Goal: Find specific page/section: Find specific page/section

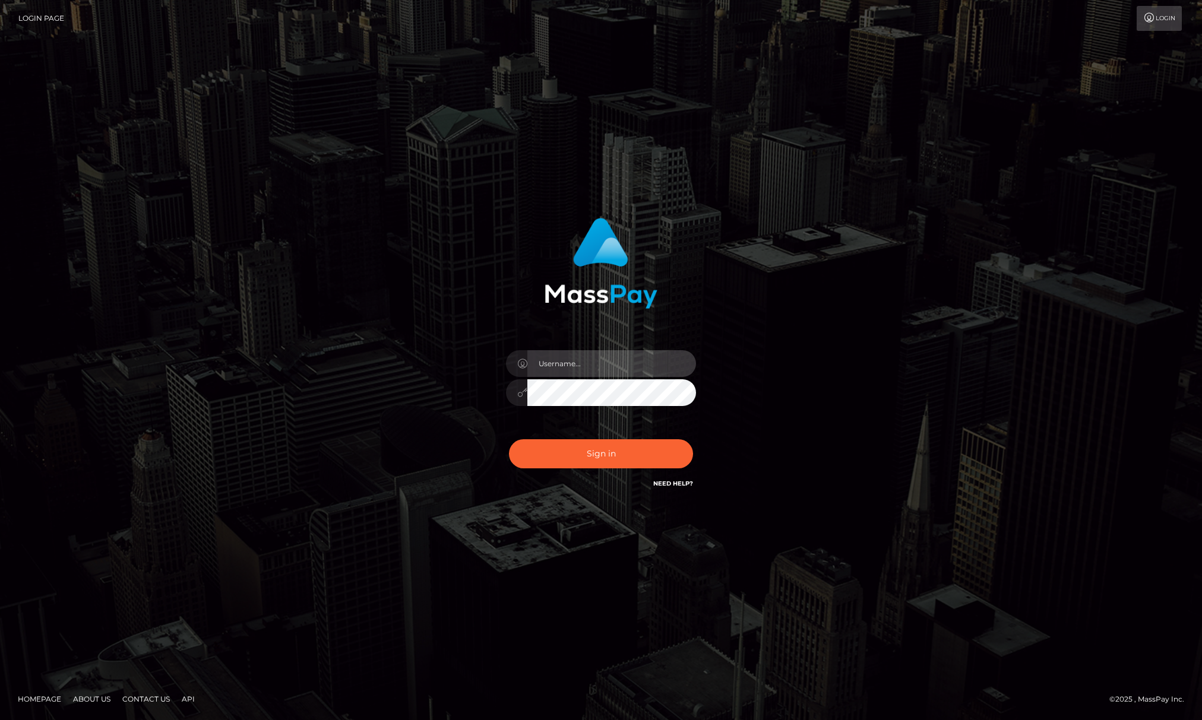
type input "Jiecel"
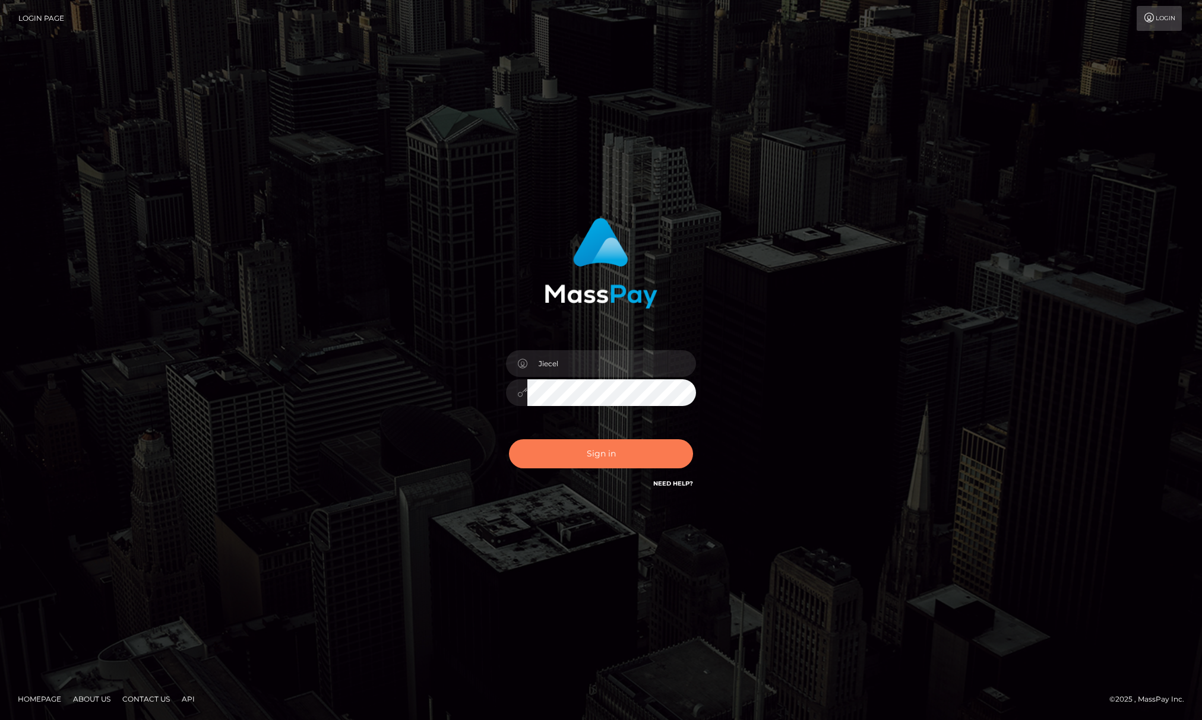
click at [606, 450] on button "Sign in" at bounding box center [601, 453] width 184 height 29
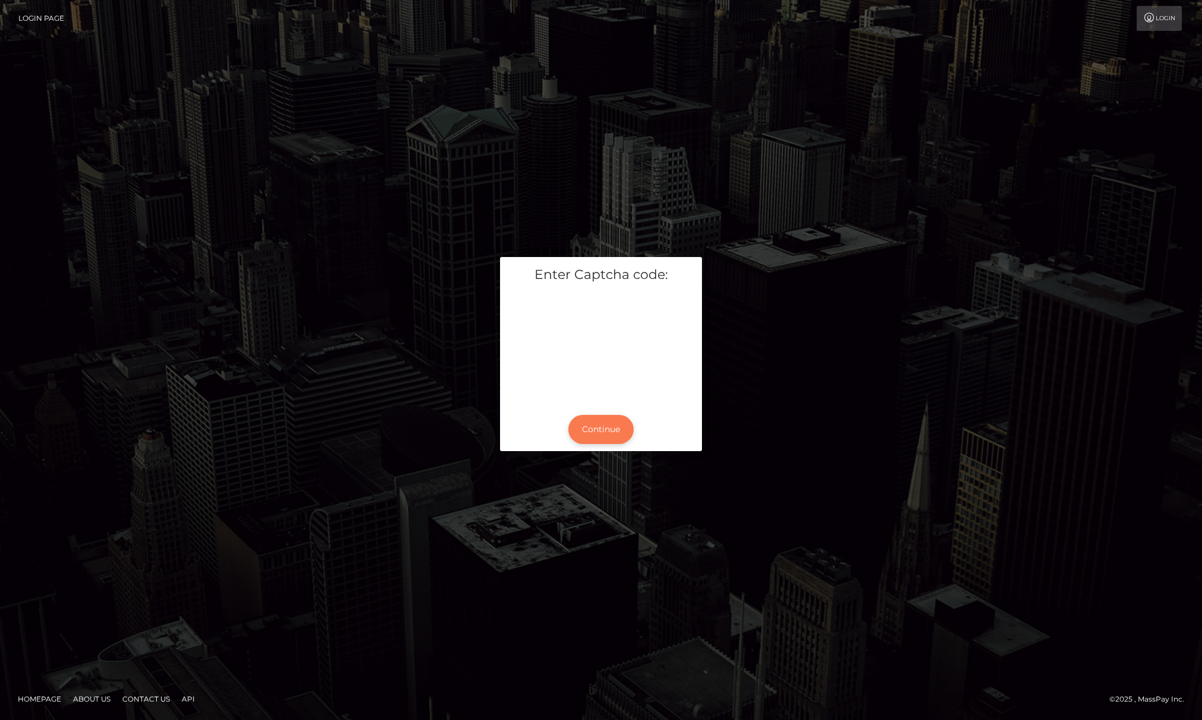
click at [589, 425] on button "Continue" at bounding box center [600, 429] width 65 height 29
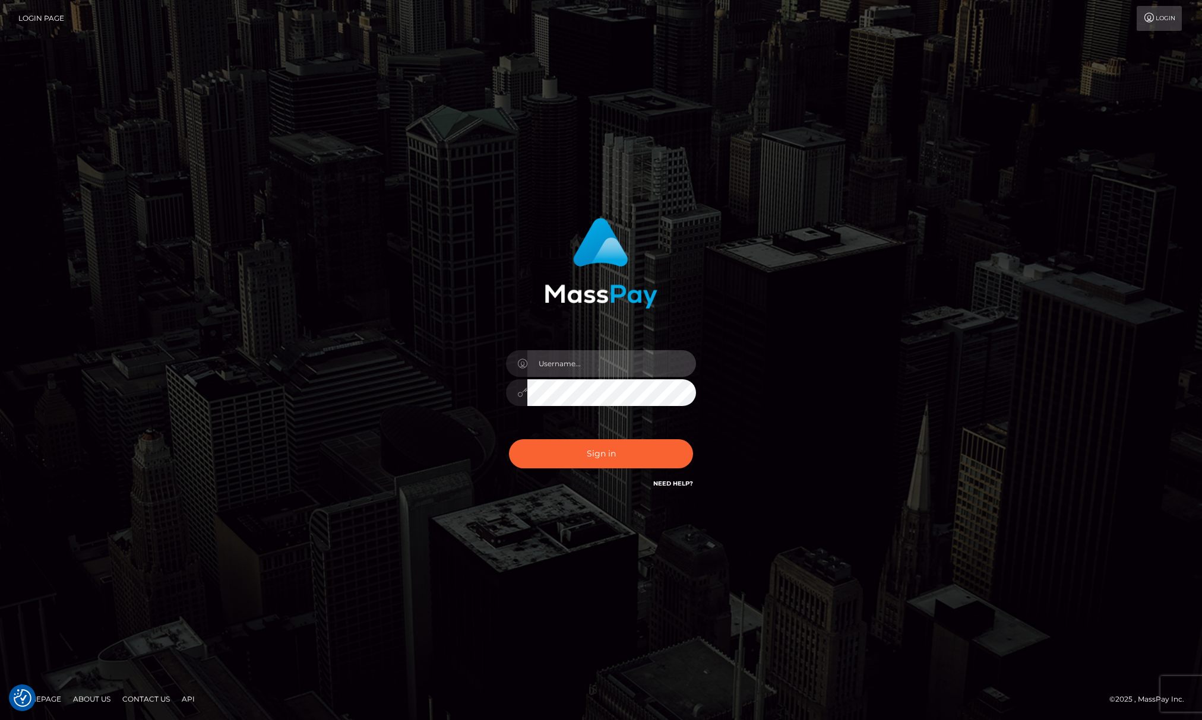
type input "Jiecel"
click at [388, 659] on div "Jiecel" at bounding box center [601, 360] width 1202 height 720
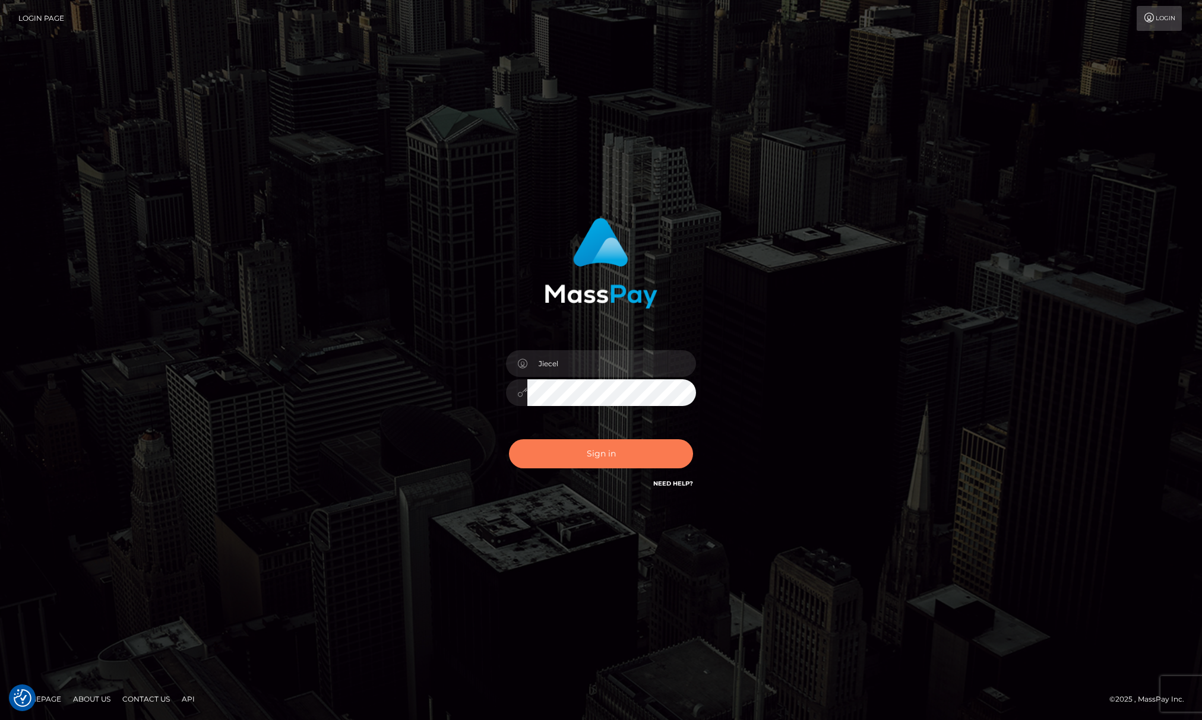
click at [584, 454] on button "Sign in" at bounding box center [601, 453] width 184 height 29
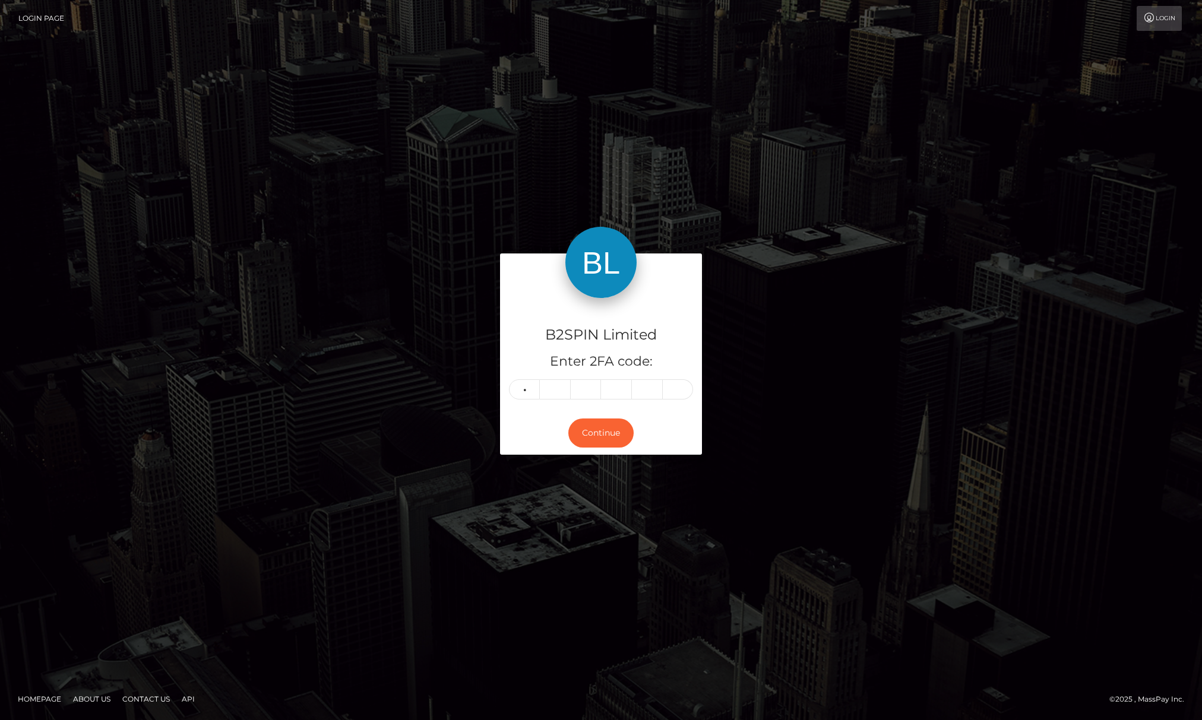
type input "7"
type input "6"
type input "4"
type input "9"
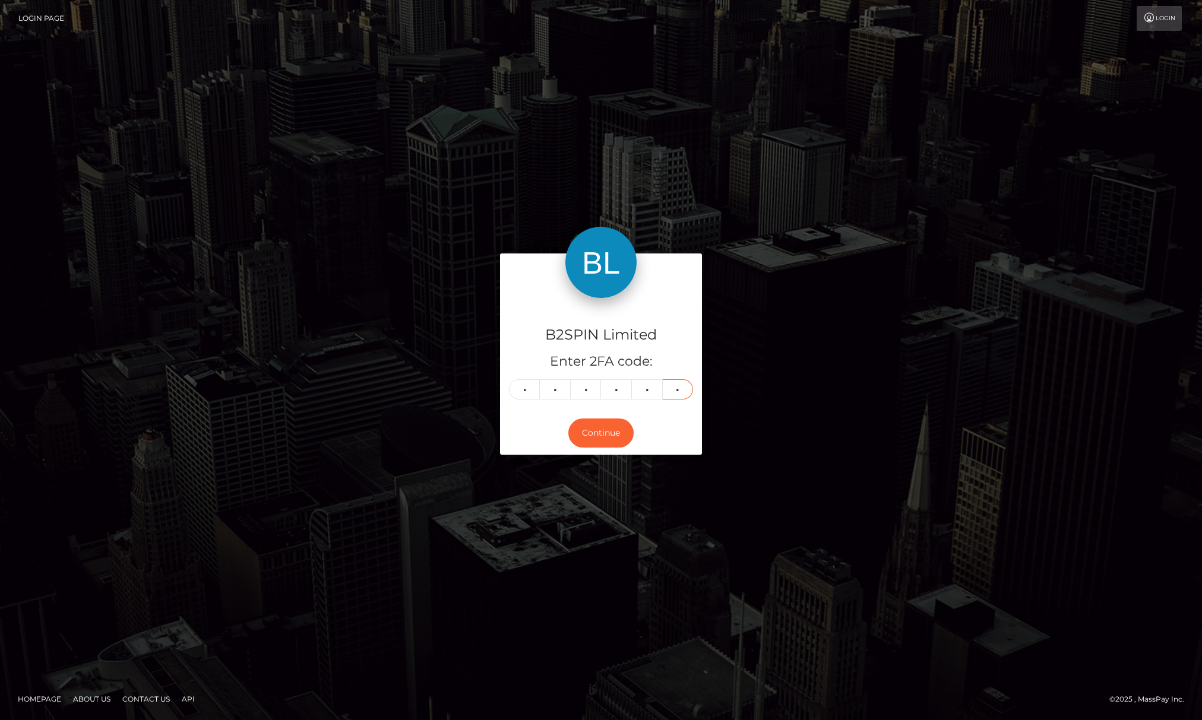
type input "7"
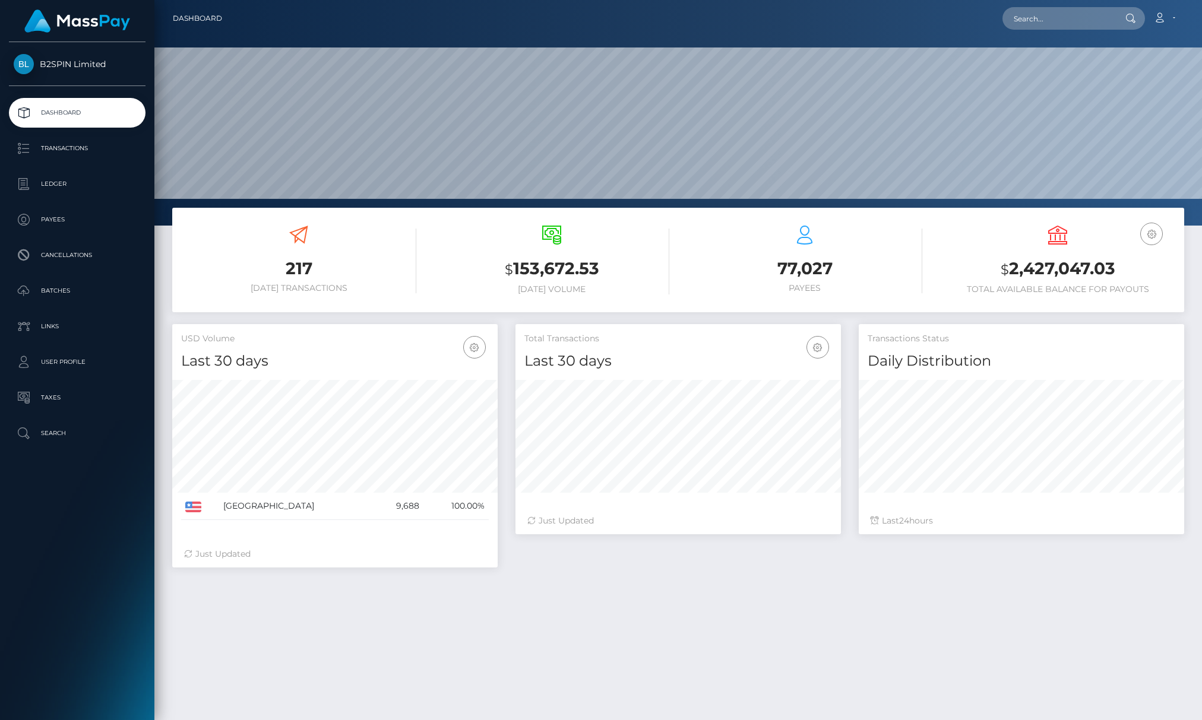
scroll to position [210, 325]
click at [1081, 20] on input "text" at bounding box center [1058, 18] width 112 height 23
paste input "3278149"
drag, startPoint x: 1078, startPoint y: 13, endPoint x: 837, endPoint y: 13, distance: 241.7
click at [837, 13] on div "3278149 Loading... Loading... Account Edit Profile Logout" at bounding box center [708, 18] width 952 height 25
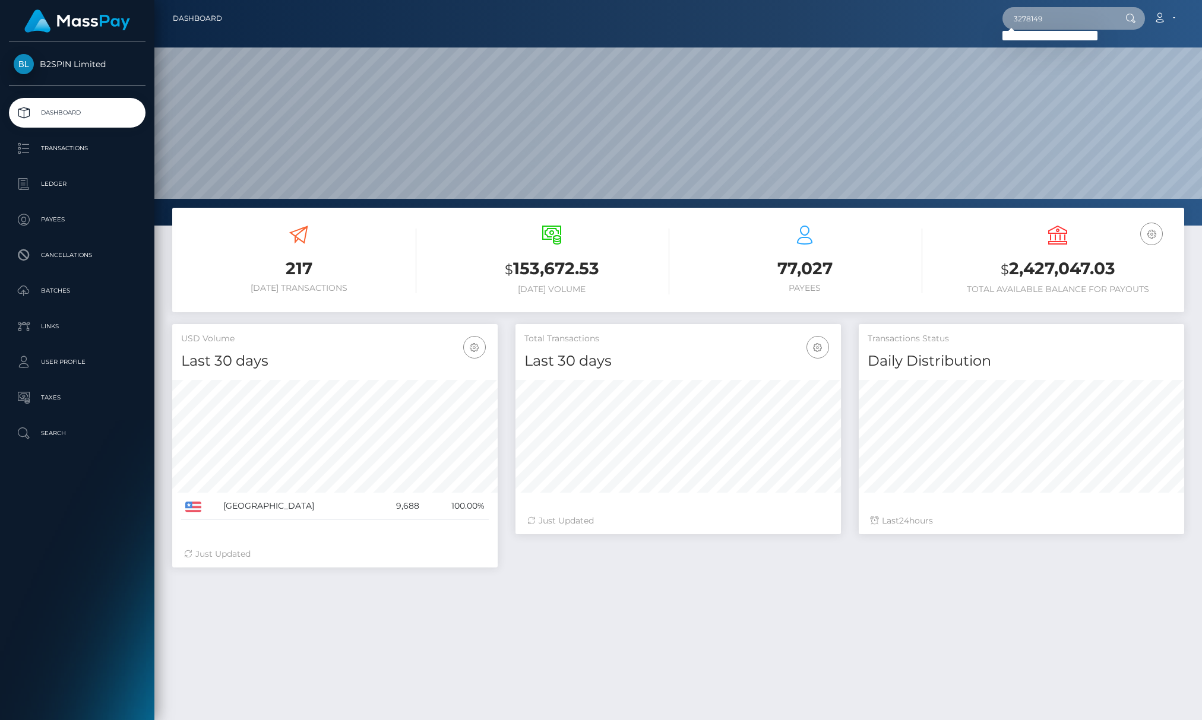
paste input "1271808366"
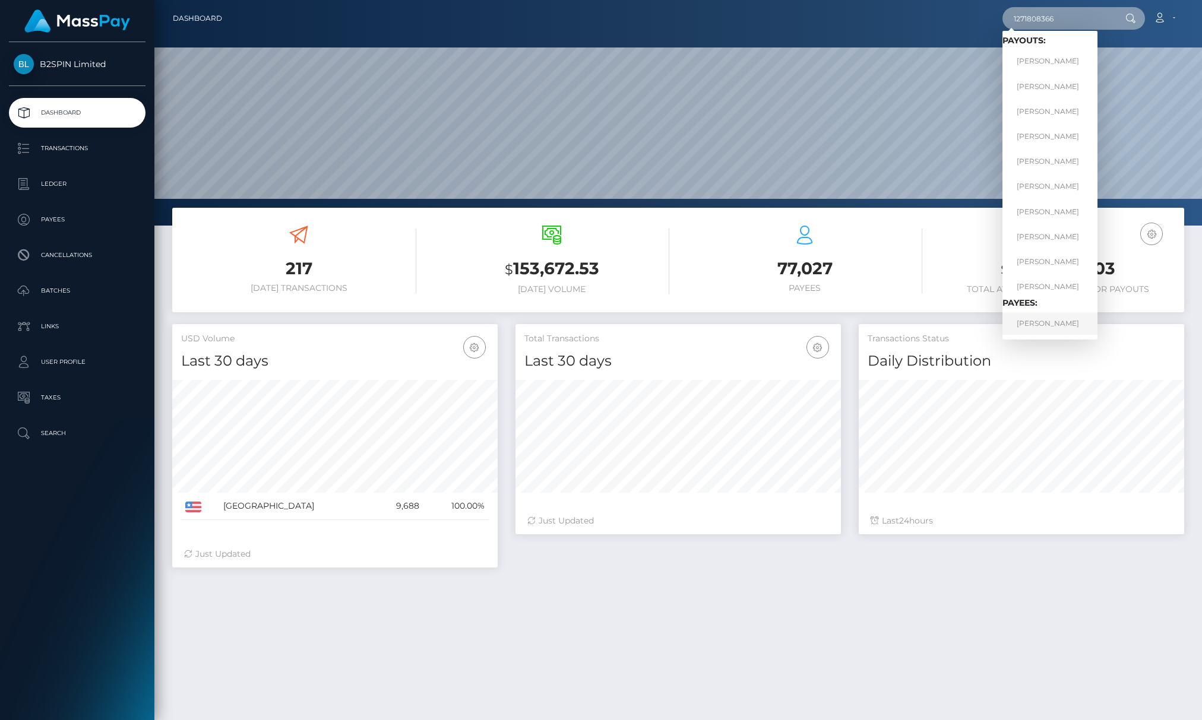
type input "1271808366"
click at [1077, 321] on link "LIZBETH CARBAJAL ABDULLAH" at bounding box center [1049, 323] width 95 height 22
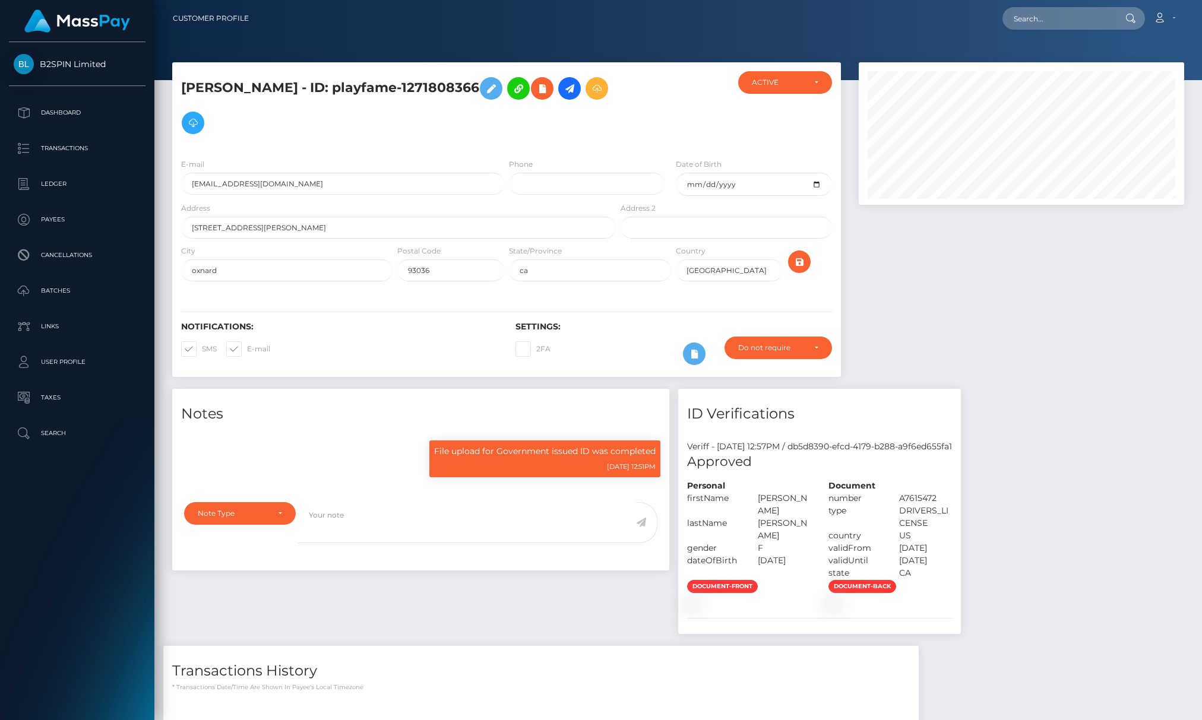
scroll to position [143, 325]
drag, startPoint x: 0, startPoint y: 0, endPoint x: 967, endPoint y: 304, distance: 1013.5
click at [967, 304] on div at bounding box center [1021, 225] width 343 height 327
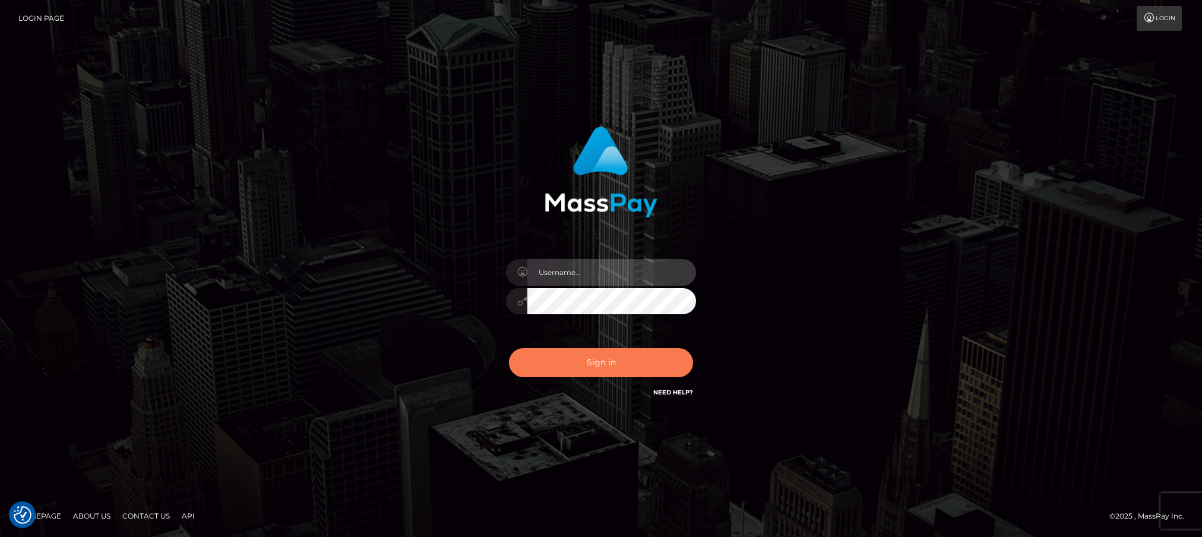
type input "Jiecel"
click at [643, 374] on button "Sign in" at bounding box center [601, 362] width 184 height 29
type input "Jiecel"
click at [618, 369] on button "Sign in" at bounding box center [601, 362] width 184 height 29
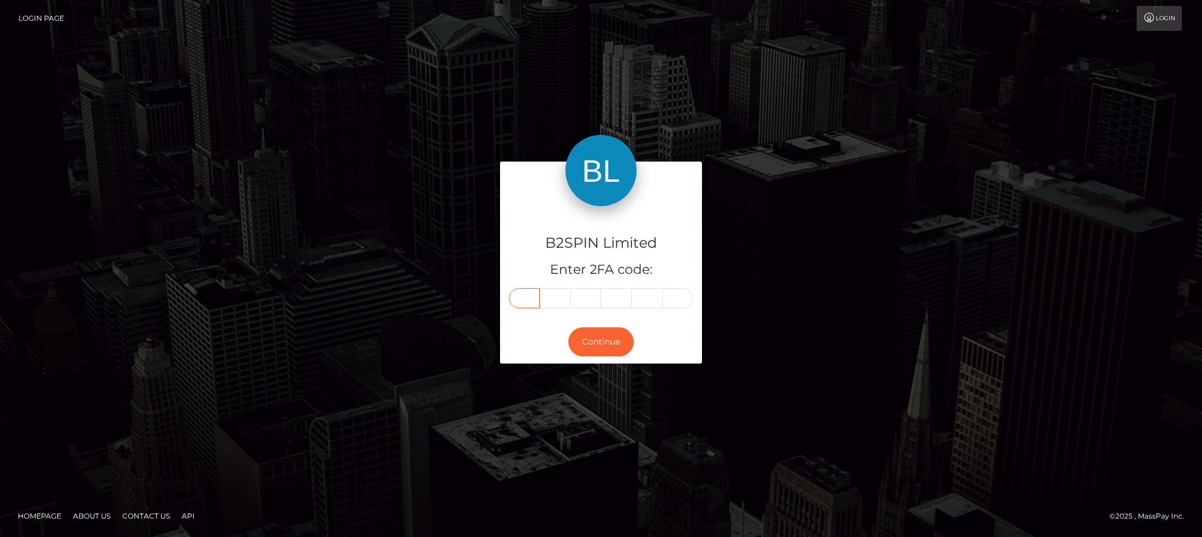
click at [534, 298] on input "text" at bounding box center [524, 298] width 31 height 20
type input "3"
type input "9"
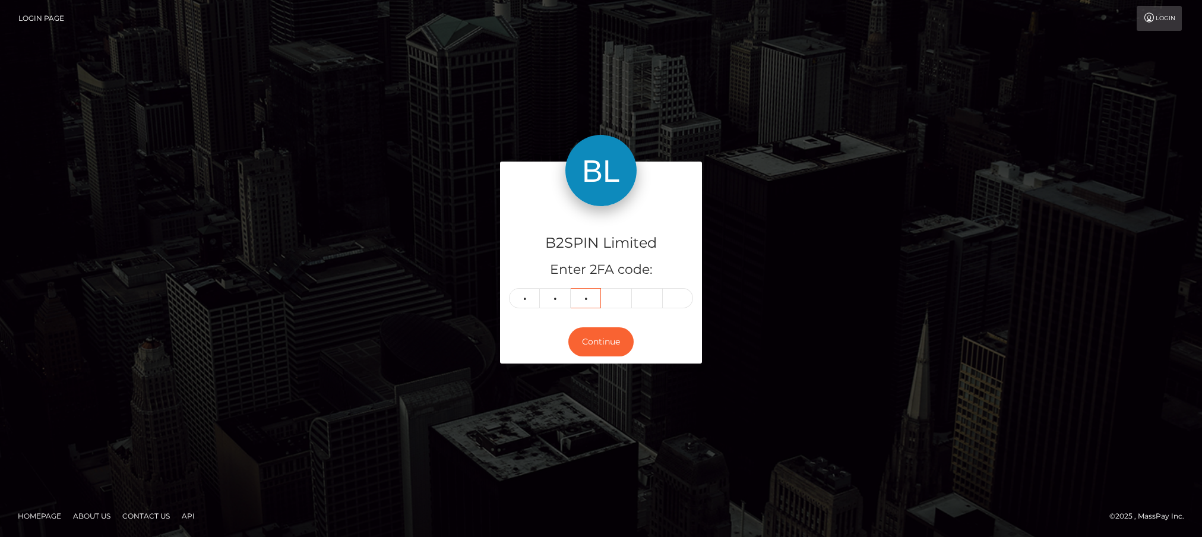
type input "9"
type input "2"
type input "9"
type input "3"
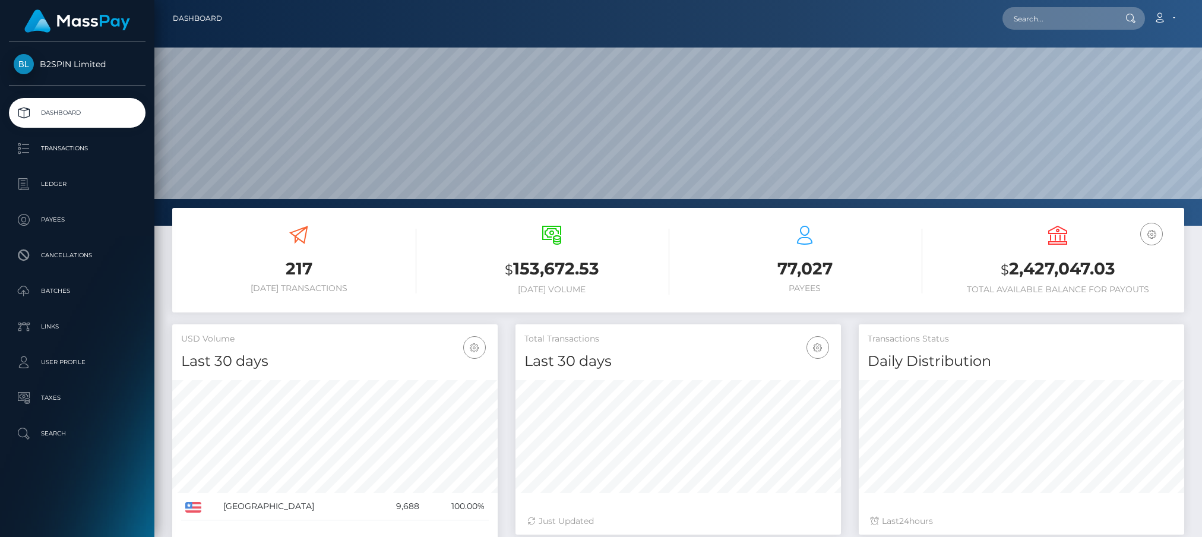
scroll to position [210, 325]
click at [1068, 17] on input "text" at bounding box center [1058, 18] width 112 height 23
paste input "3254794"
click at [713, 50] on div "Dashboard 3254794 Loading... Loading..." at bounding box center [678, 268] width 1048 height 537
paste input "1968924322"
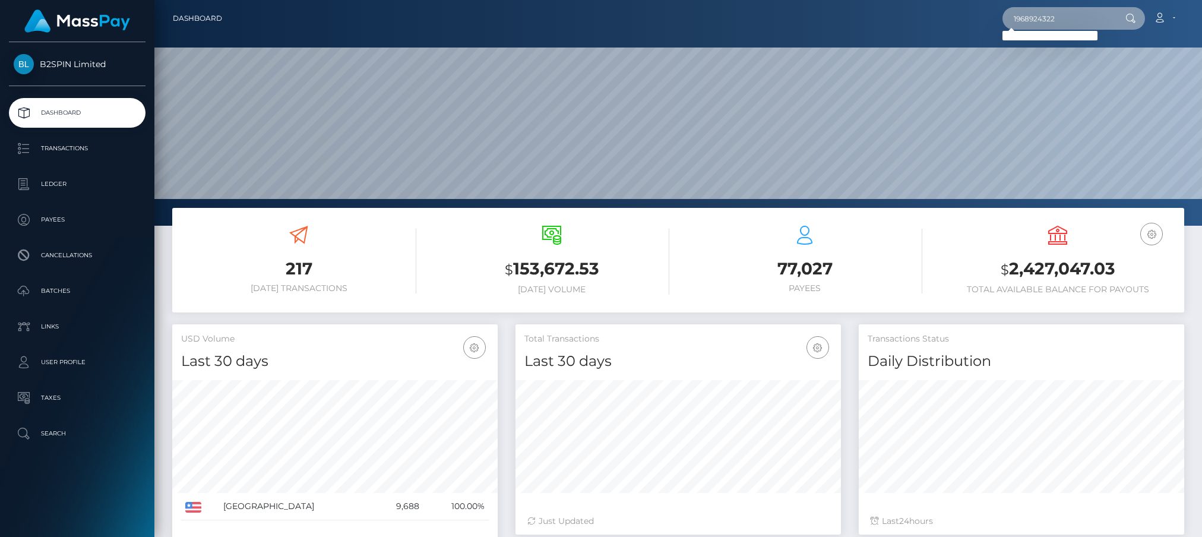
drag, startPoint x: 1077, startPoint y: 27, endPoint x: 880, endPoint y: 38, distance: 197.5
click at [885, 30] on div "1968924322 Loading... Loading... Account Edit Profile Logout" at bounding box center [708, 18] width 952 height 25
paste input "3254795"
drag, startPoint x: 1076, startPoint y: 17, endPoint x: 855, endPoint y: 26, distance: 221.1
click at [855, 26] on div "3254795 Loading... Loading... Account Edit Profile Logout" at bounding box center [708, 18] width 952 height 25
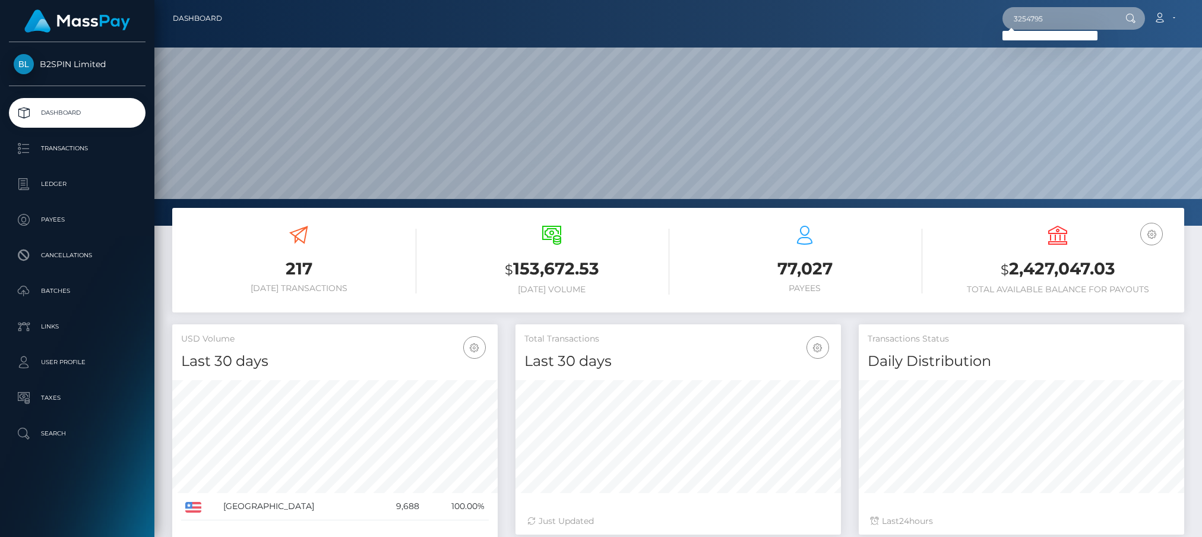
paste input "1968924322"
type input "1968924322"
